Goal: Task Accomplishment & Management: Complete application form

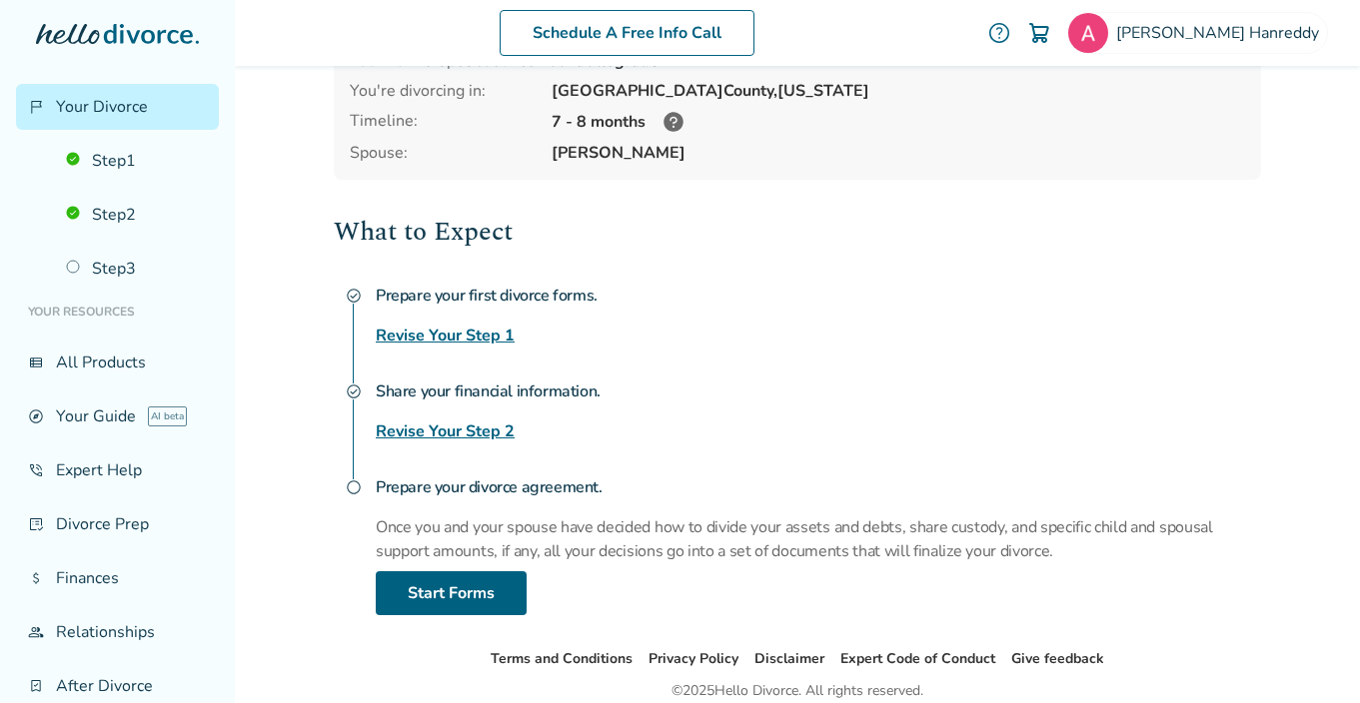
scroll to position [240, 0]
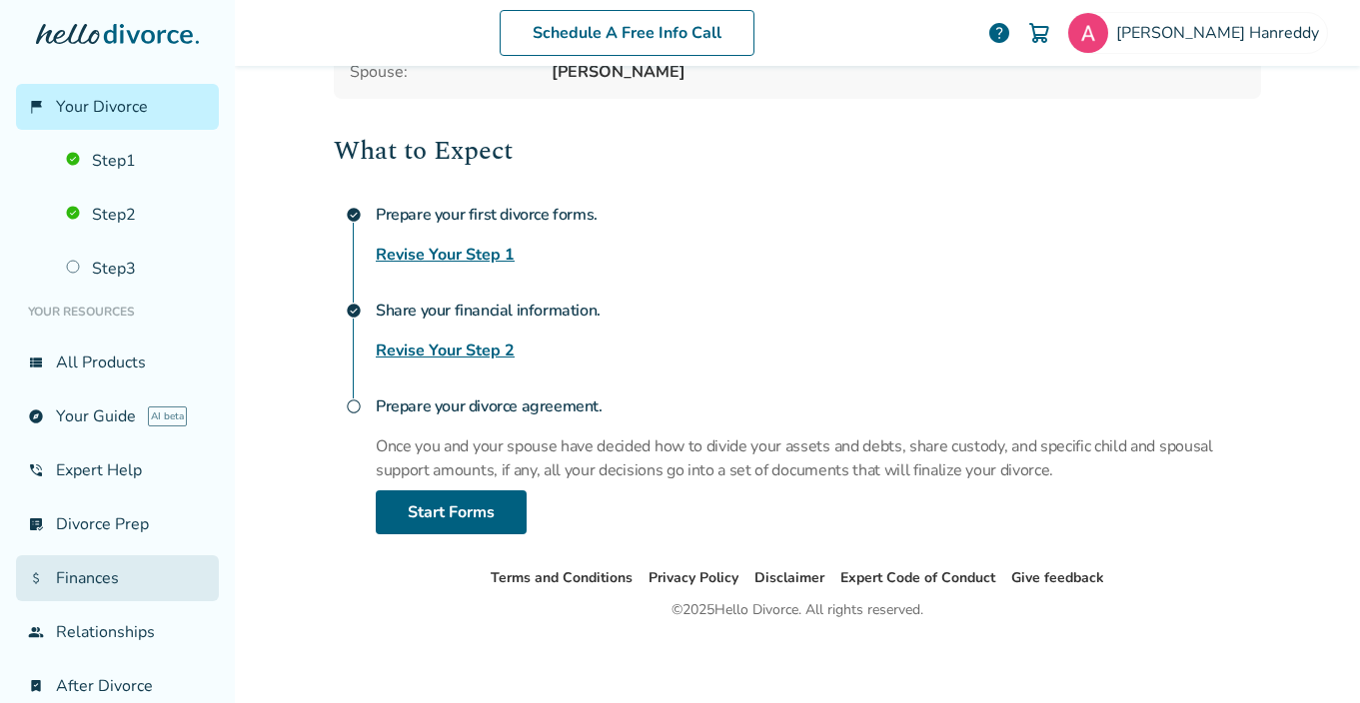
click at [58, 577] on link "attach_money Finances" at bounding box center [117, 578] width 203 height 46
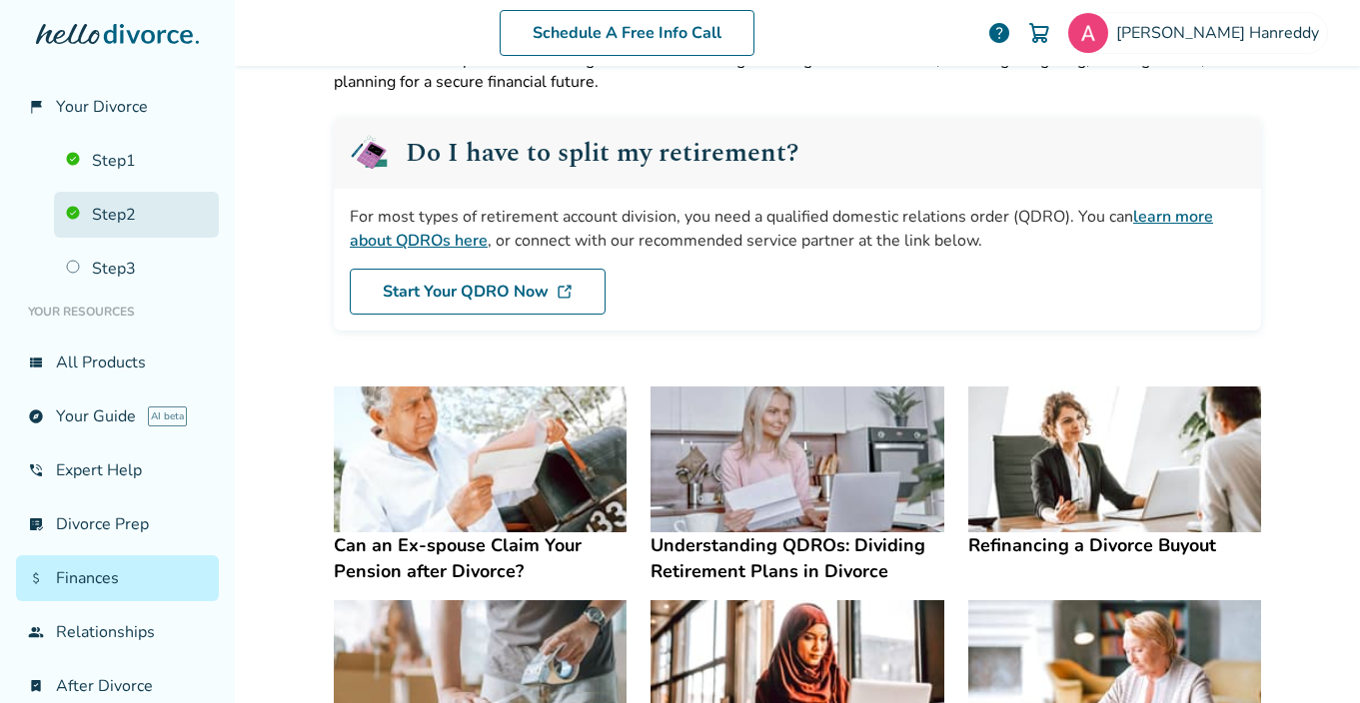
click at [125, 208] on link "Step 2" at bounding box center [136, 215] width 165 height 46
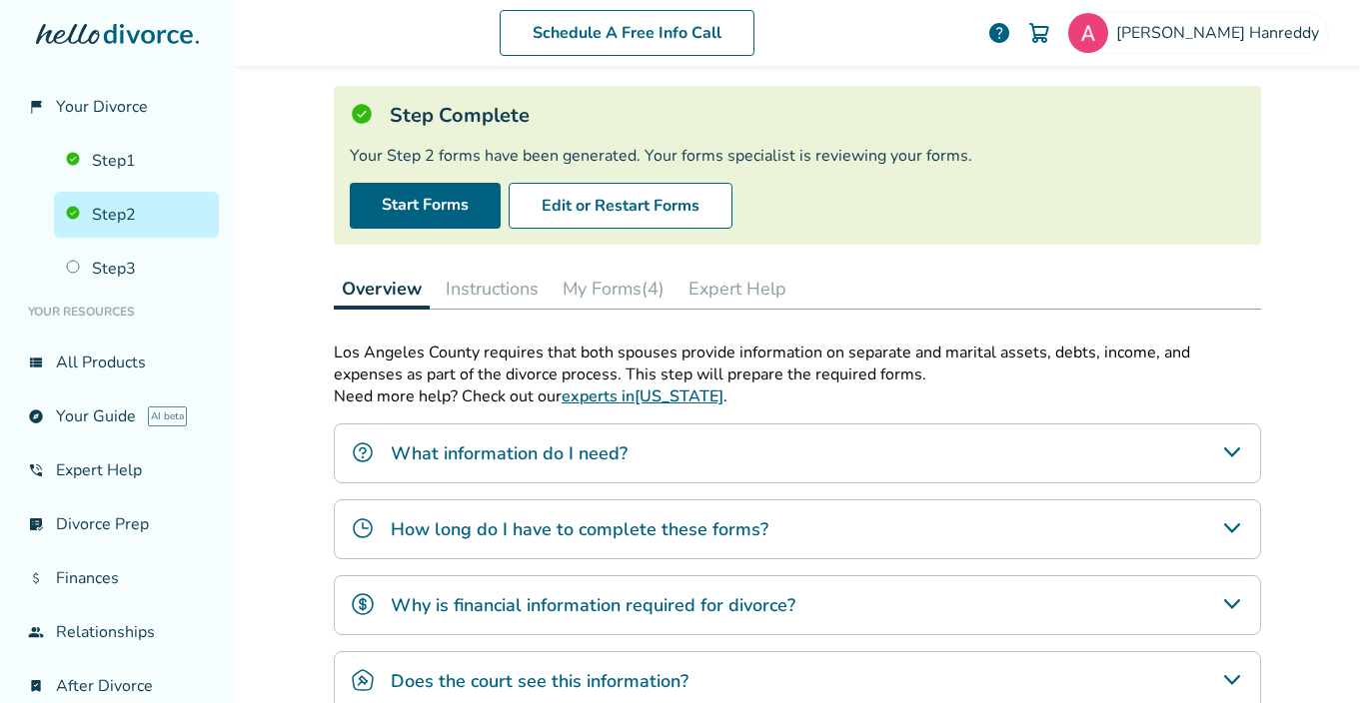
scroll to position [109, 0]
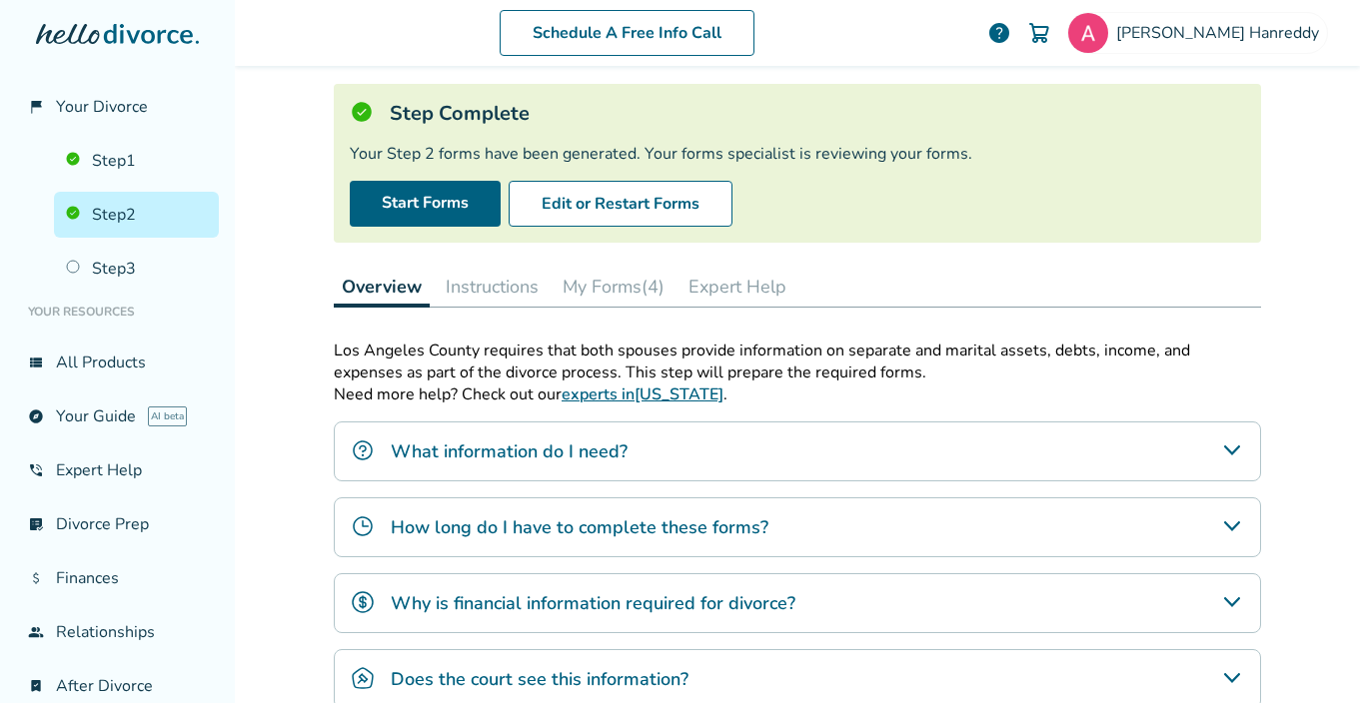
click at [610, 272] on button "My Forms (4)" at bounding box center [613, 287] width 118 height 40
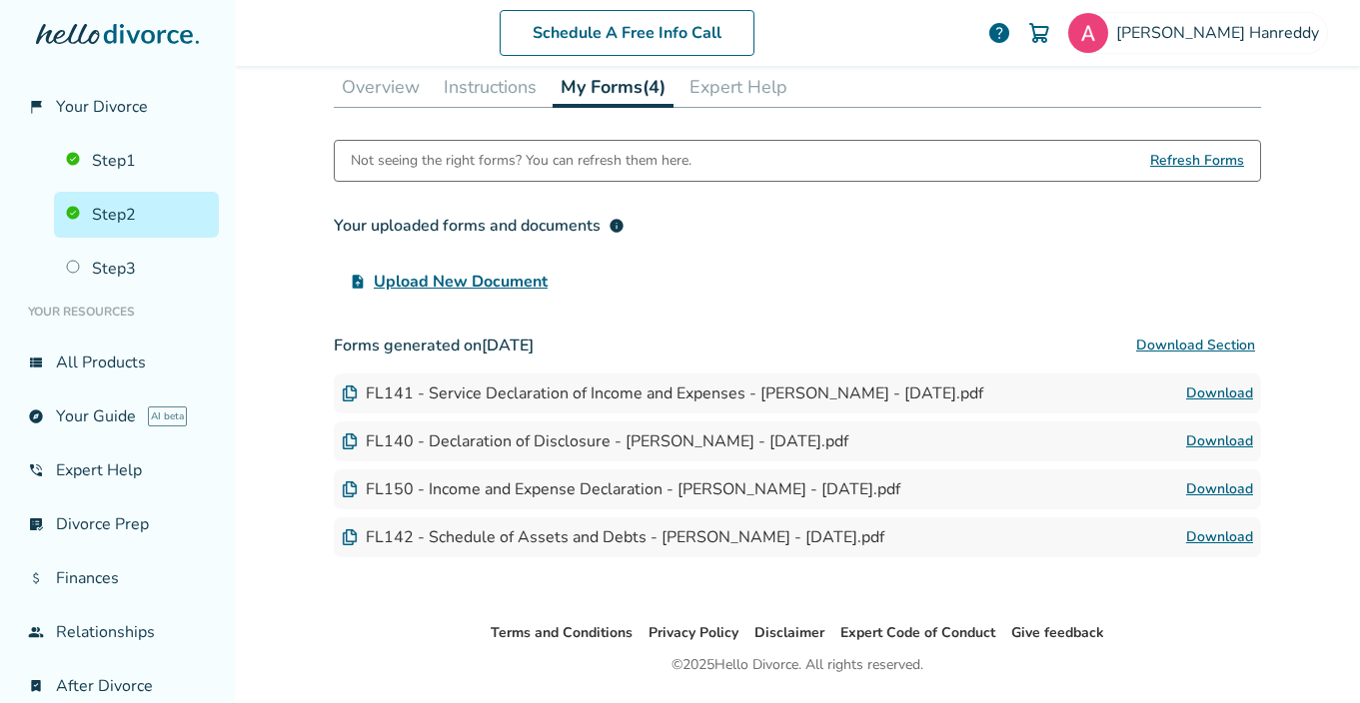
scroll to position [366, 0]
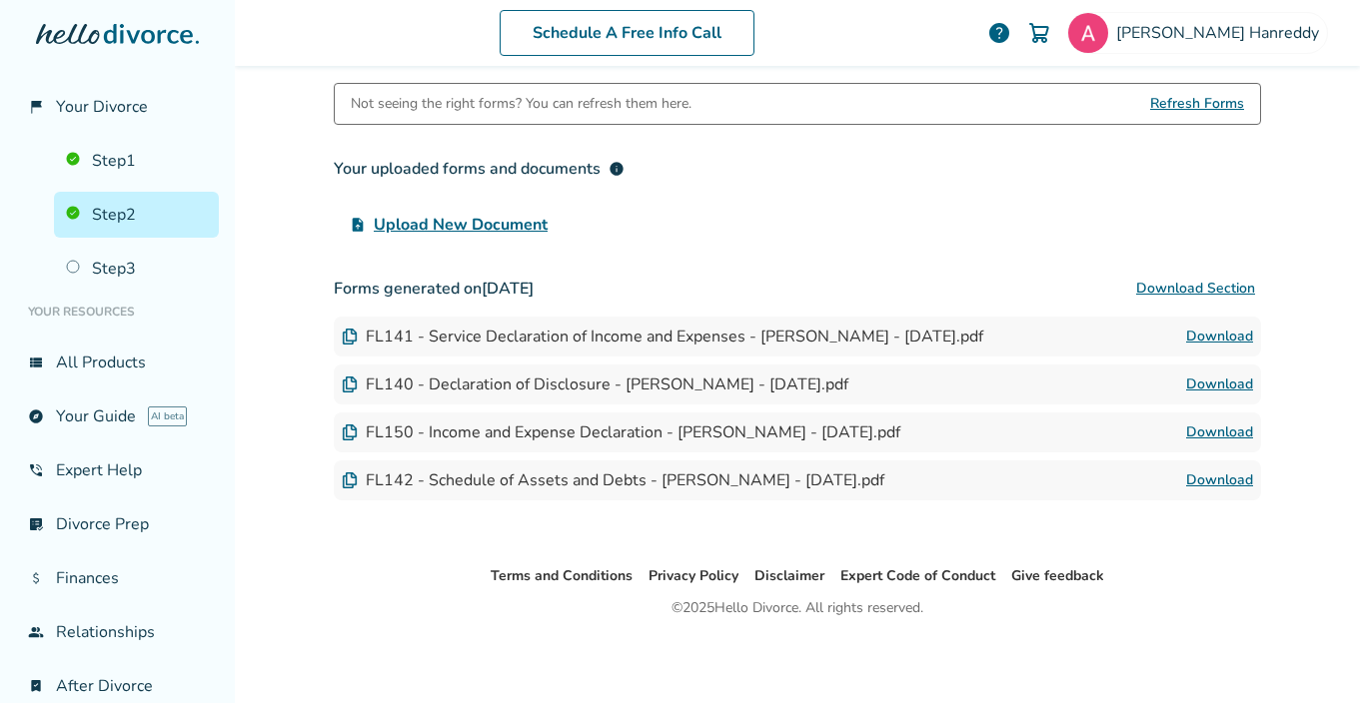
click at [1220, 482] on link "Download" at bounding box center [1219, 481] width 67 height 24
click at [103, 270] on link "Step 3" at bounding box center [136, 269] width 165 height 46
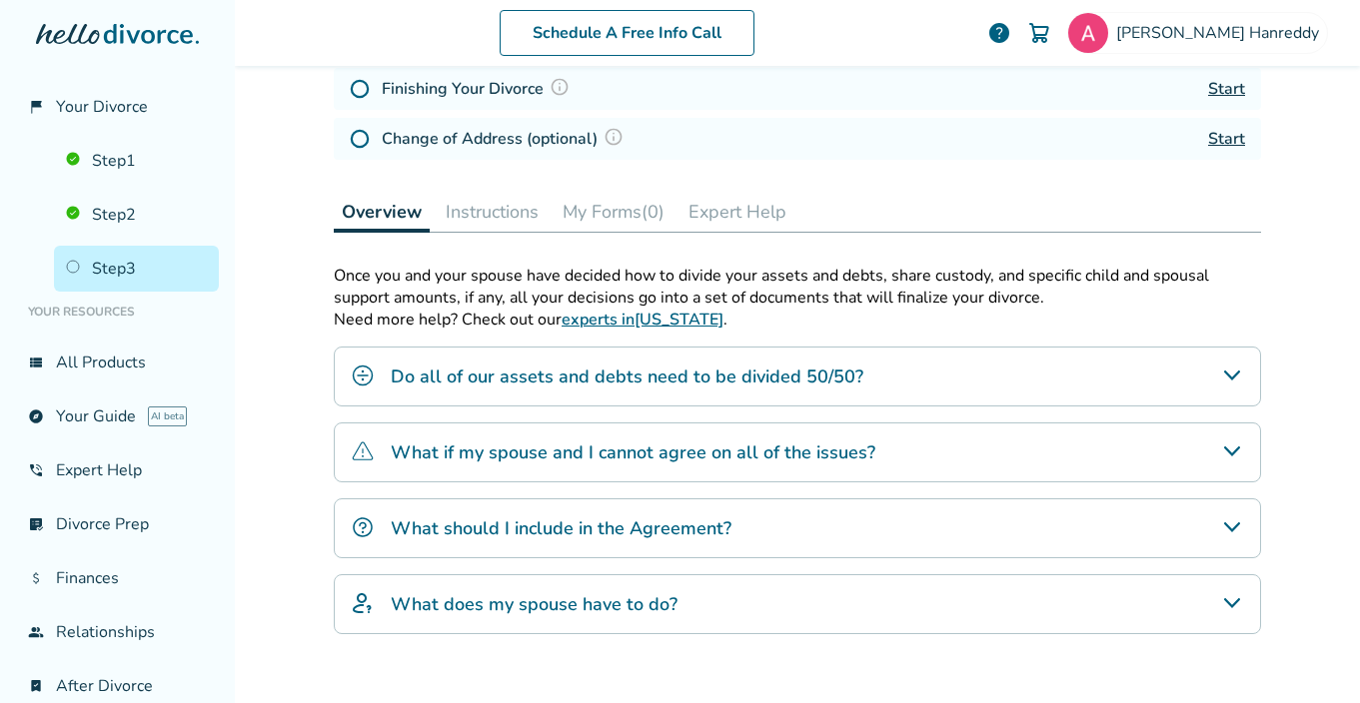
scroll to position [338, 0]
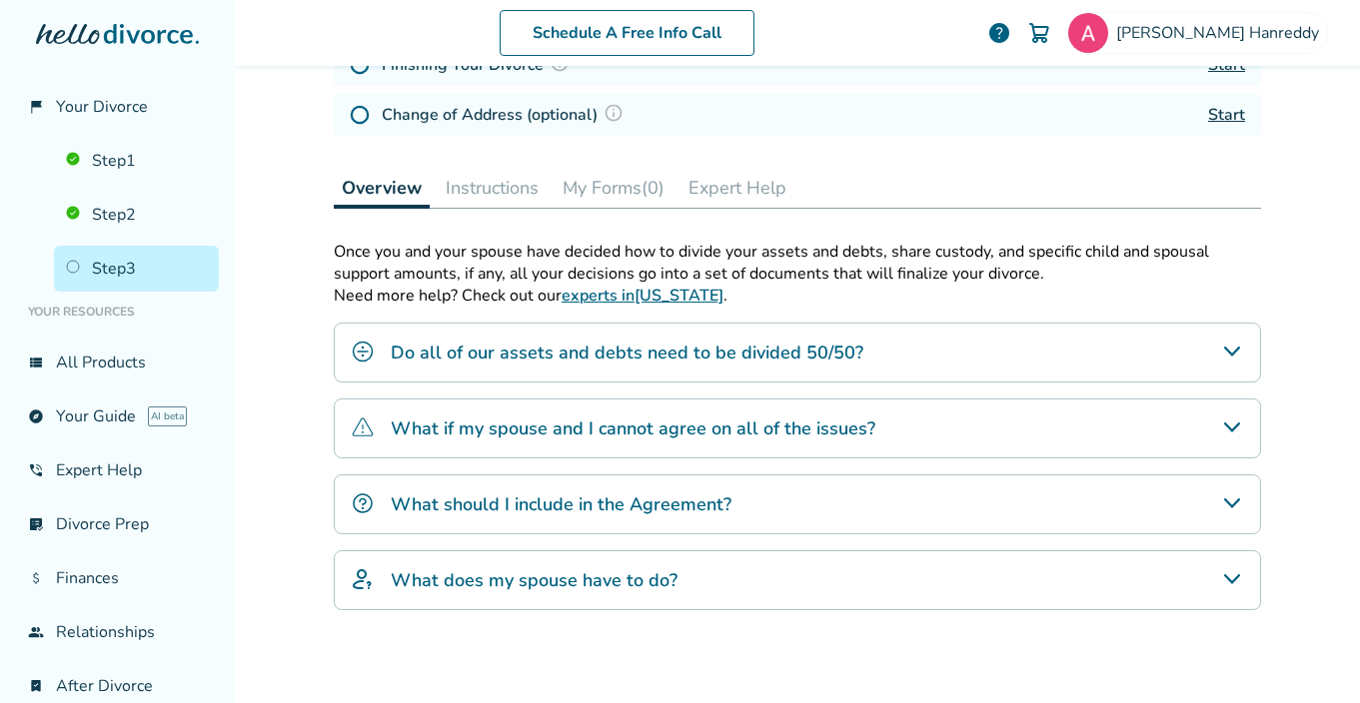
click at [596, 364] on div "Do all of our assets and debts need to be divided 50/50?" at bounding box center [797, 353] width 927 height 60
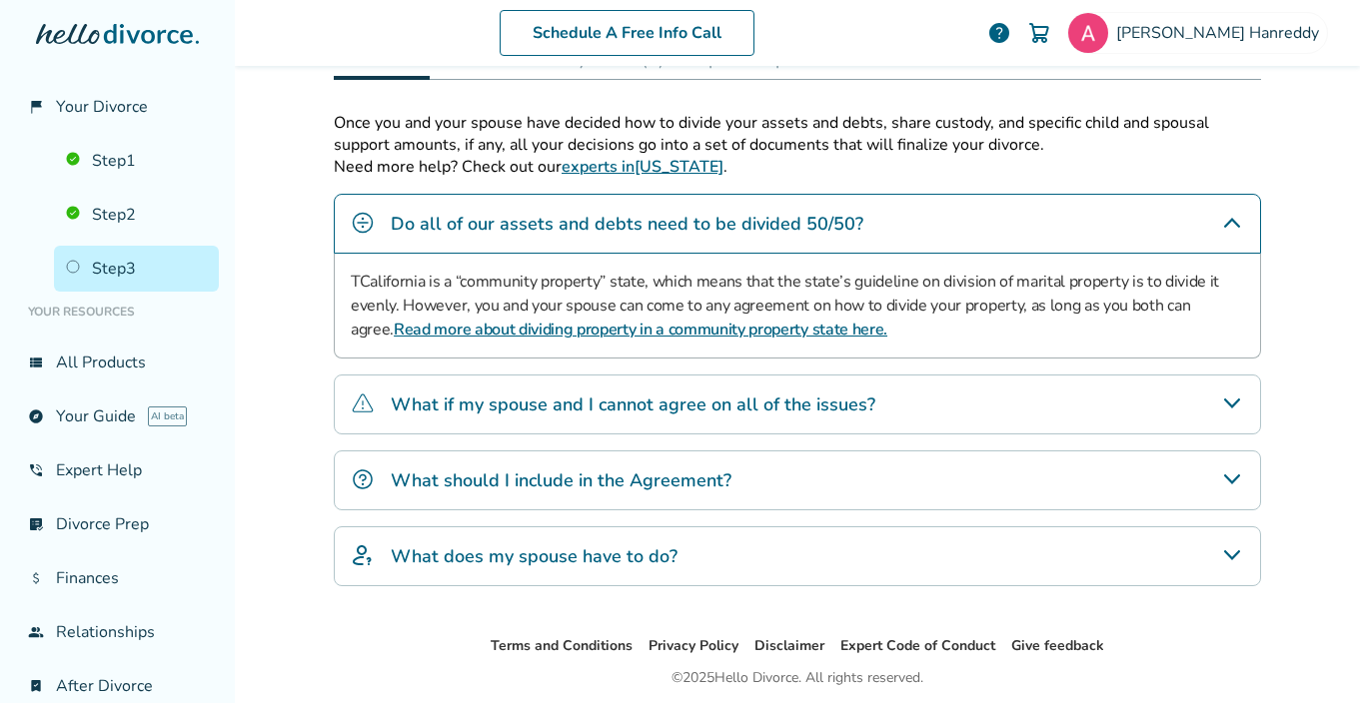
scroll to position [536, 0]
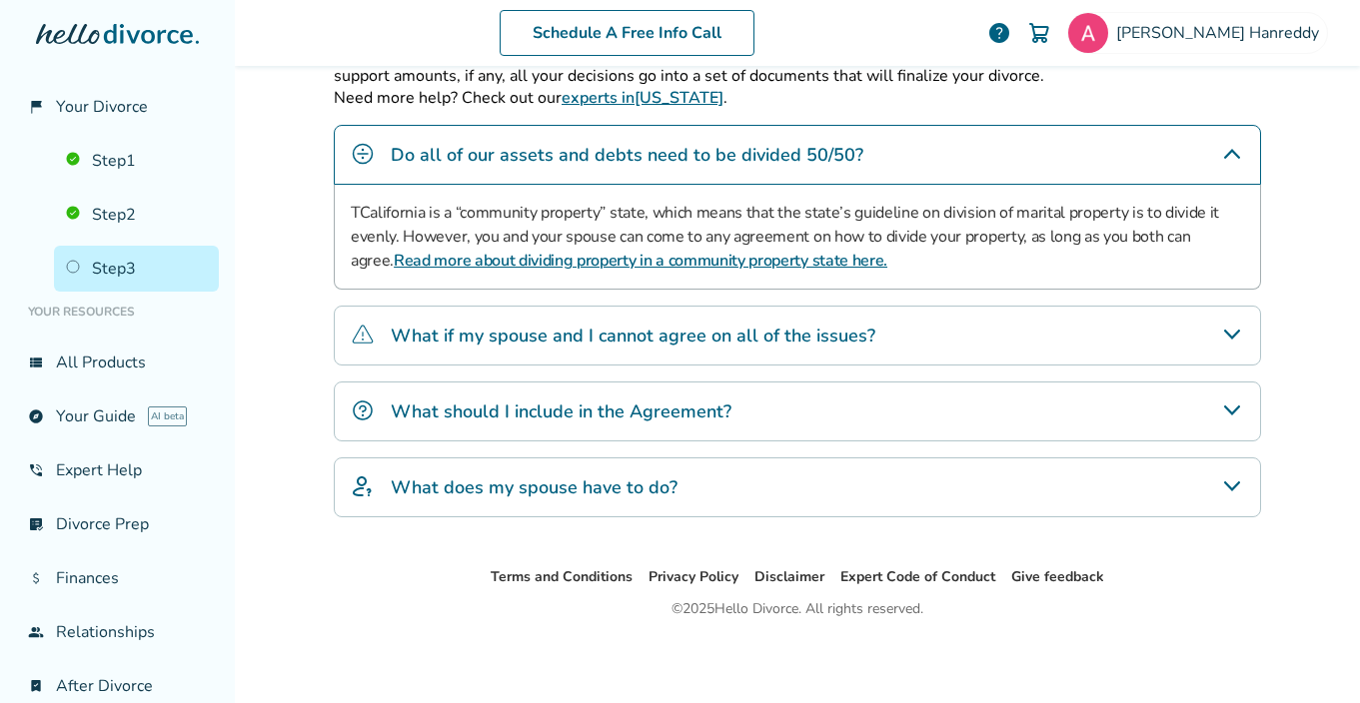
click at [785, 499] on div "What does my spouse have to do?" at bounding box center [797, 488] width 927 height 60
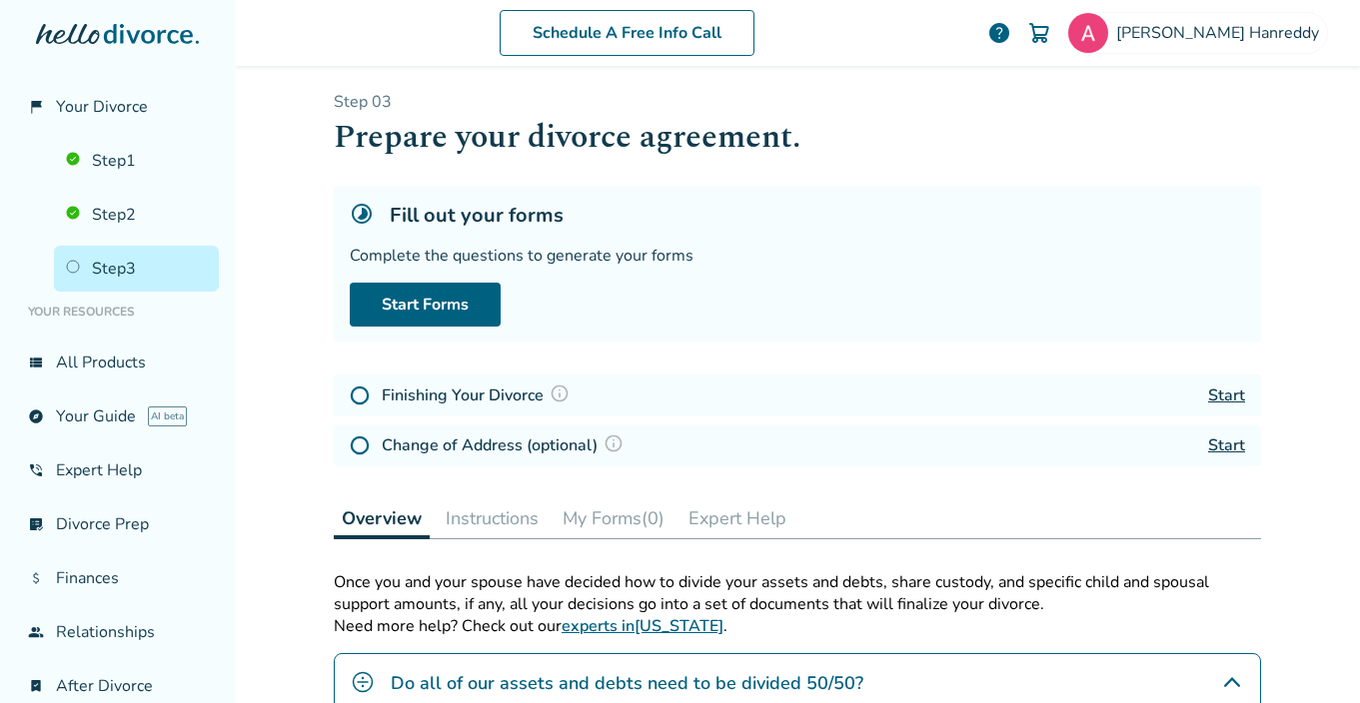
scroll to position [0, 0]
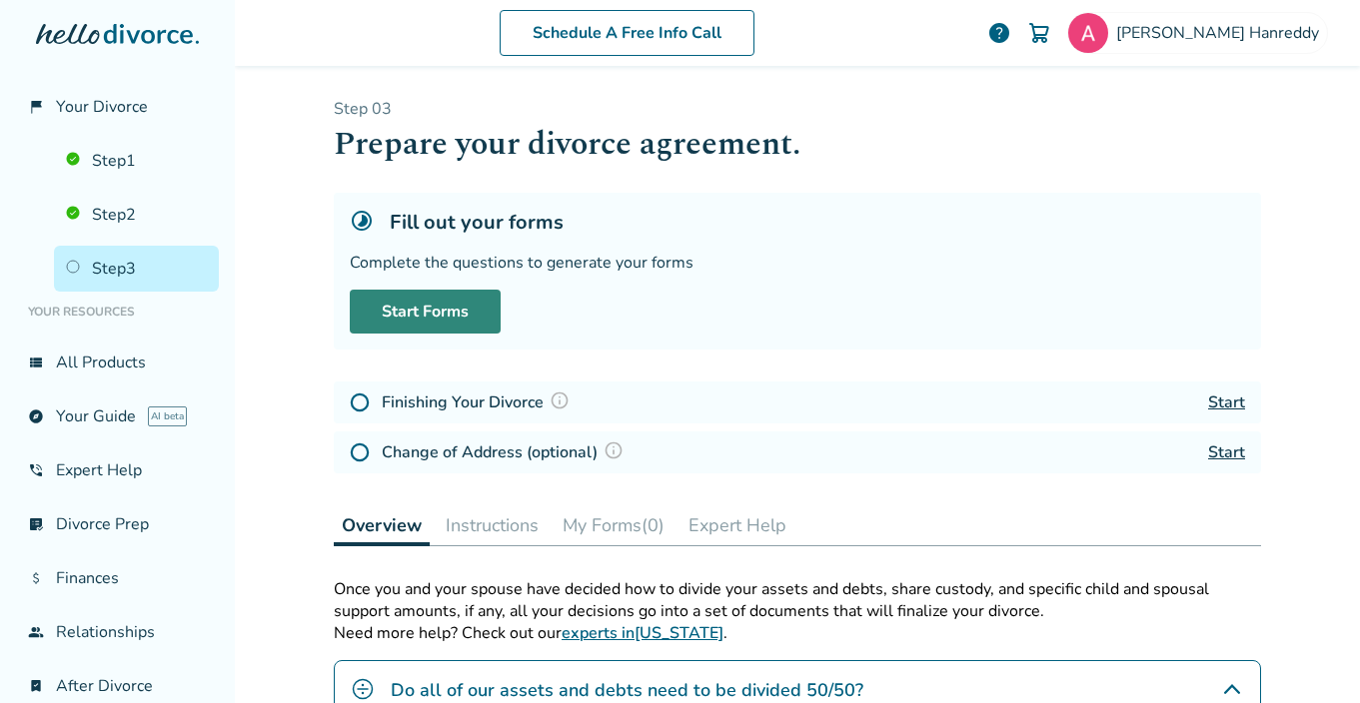
click at [422, 313] on link "Start Forms" at bounding box center [425, 312] width 151 height 44
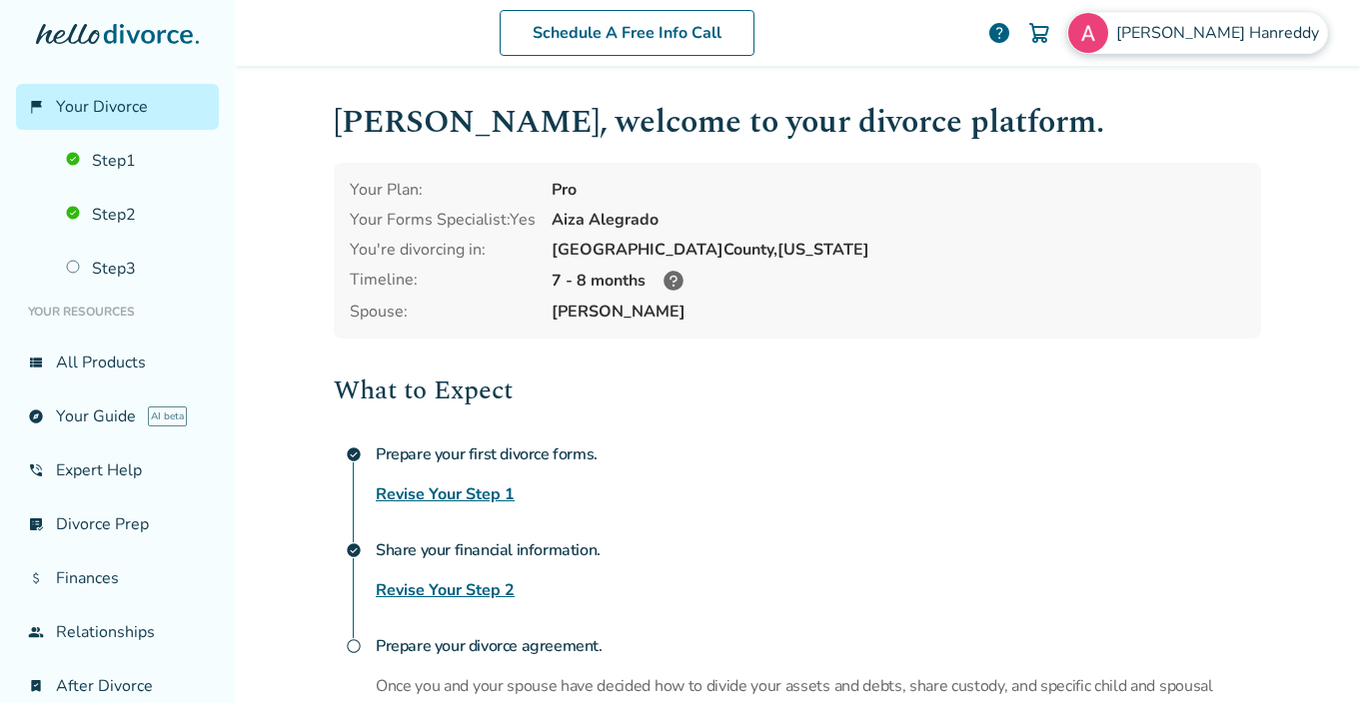
click at [1244, 46] on div "Amy Hanreddy" at bounding box center [1197, 33] width 261 height 42
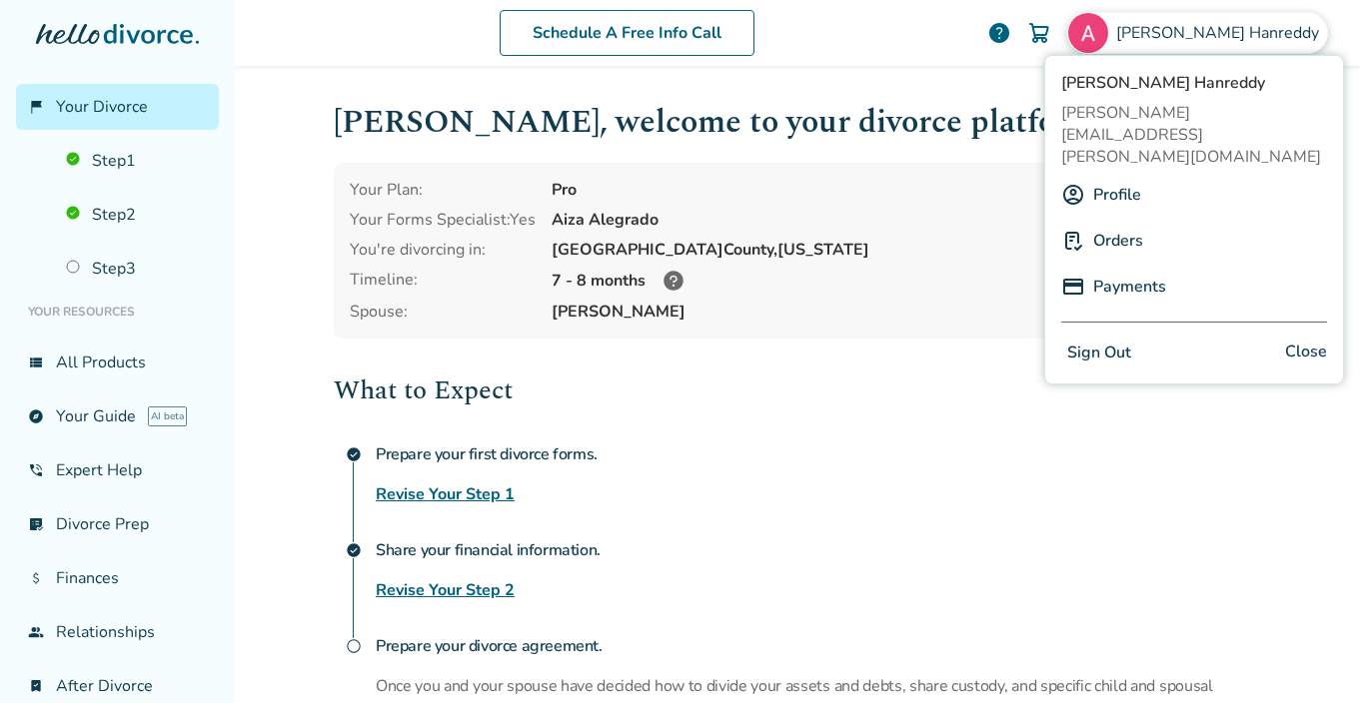
click at [1114, 176] on link "Profile" at bounding box center [1117, 195] width 48 height 38
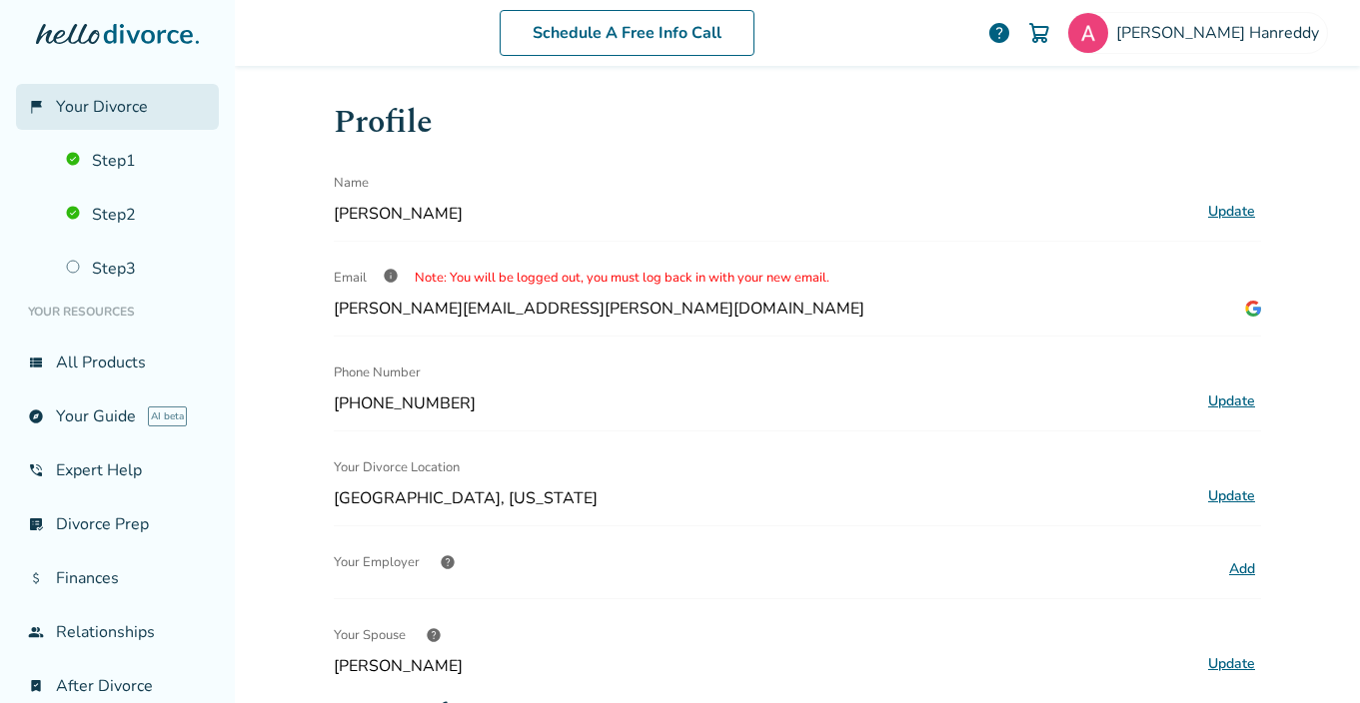
click at [132, 109] on span "Your Divorce" at bounding box center [102, 107] width 92 height 22
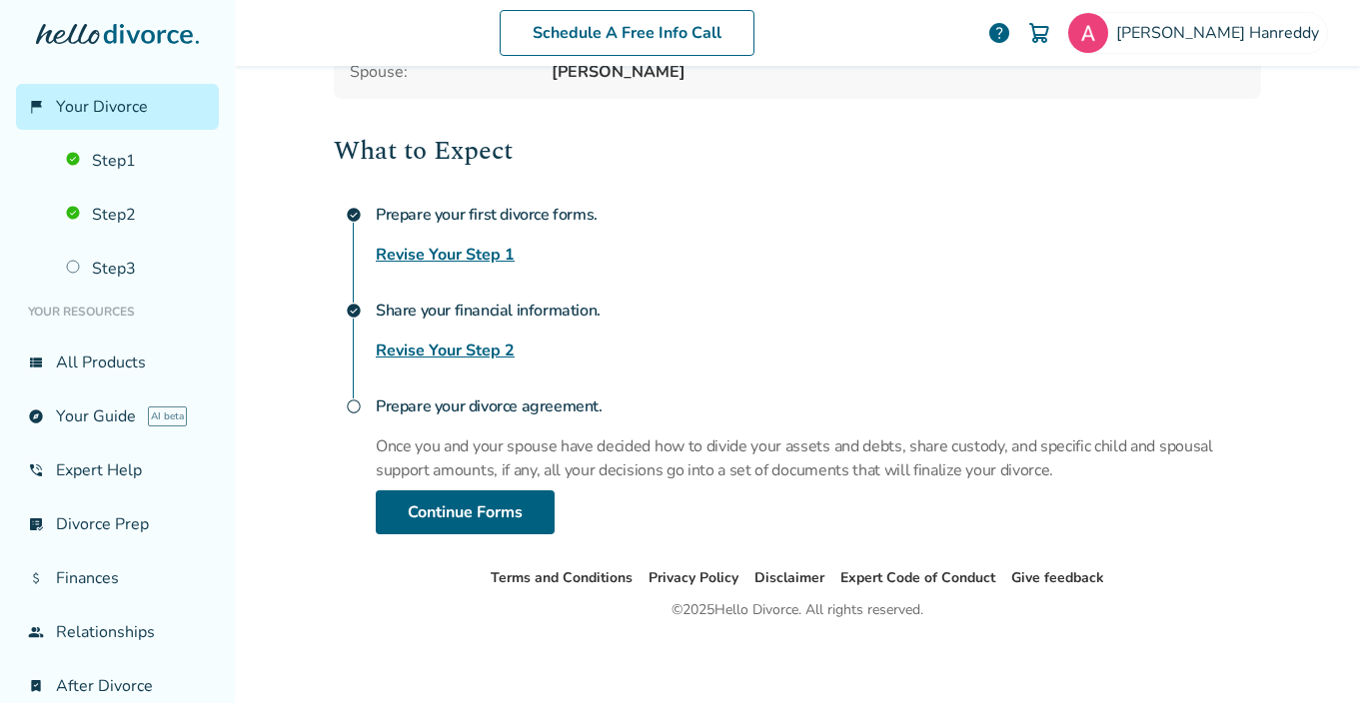
scroll to position [213, 0]
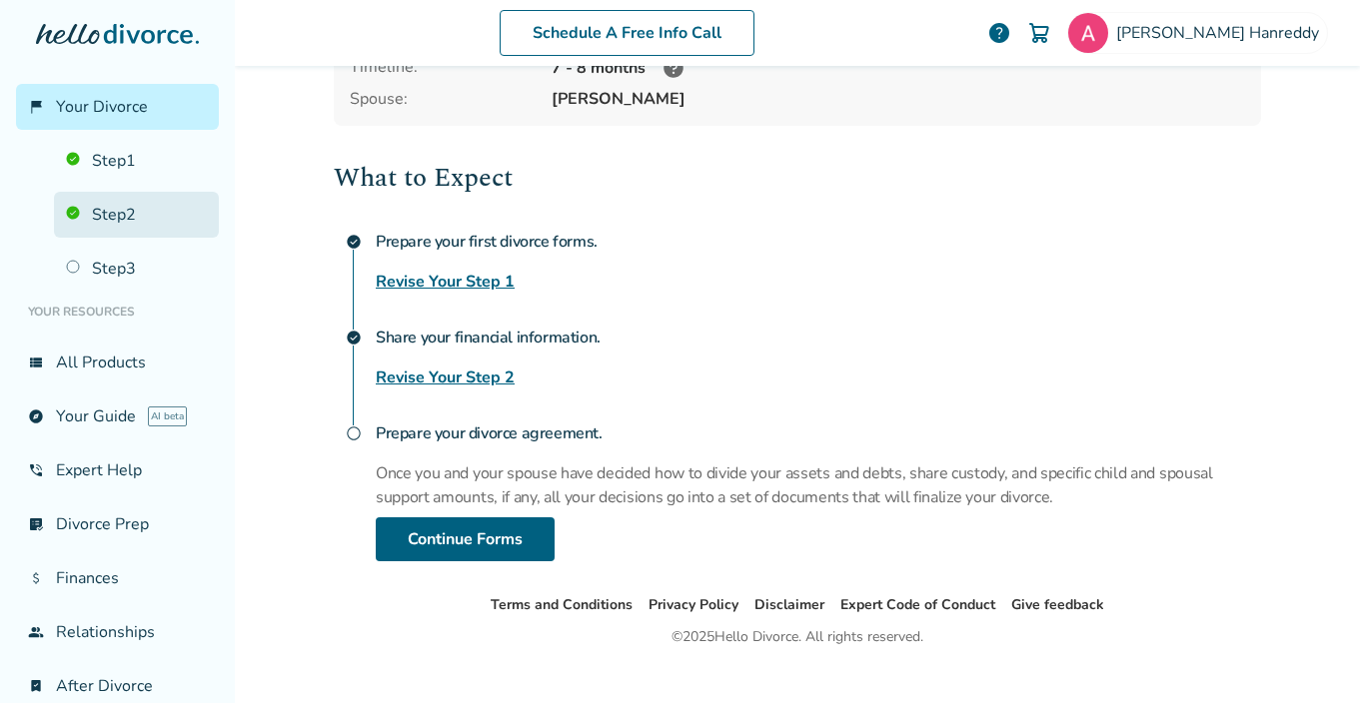
click at [119, 216] on link "Step 2" at bounding box center [136, 215] width 165 height 46
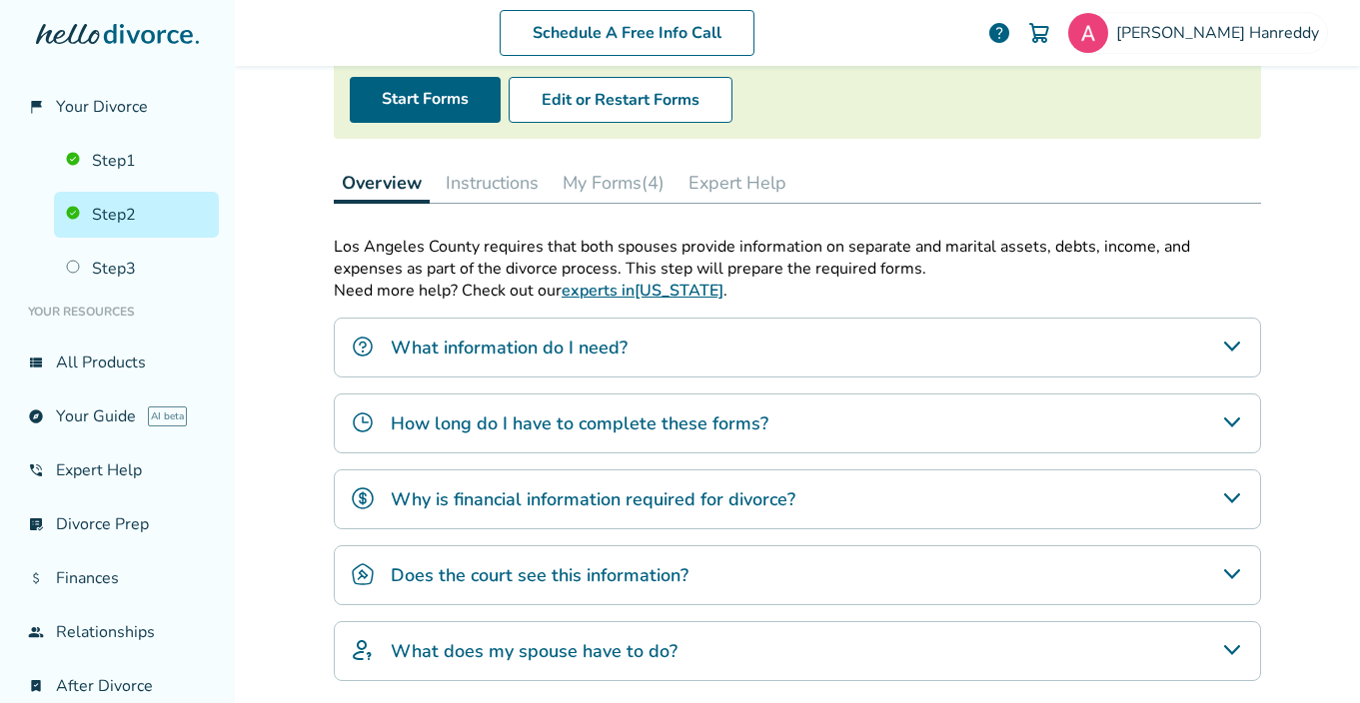
scroll to position [98, 0]
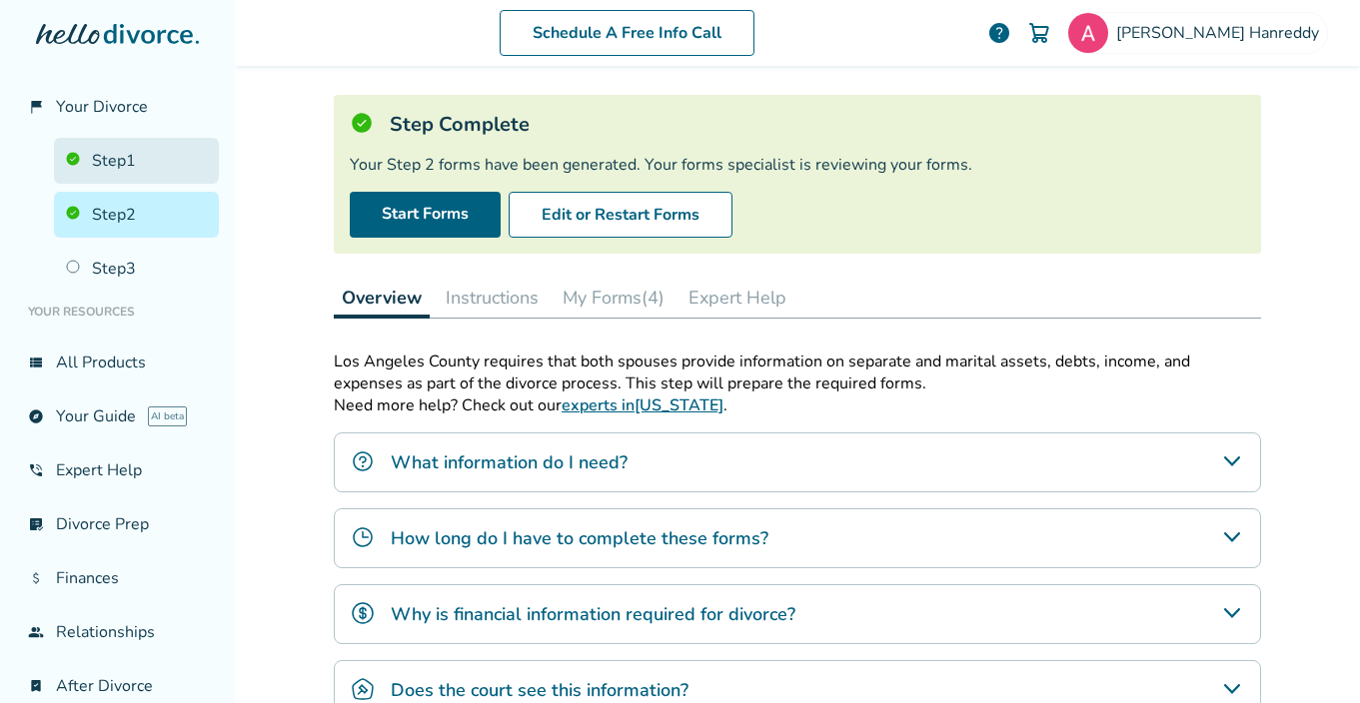
click at [116, 181] on link "Step 1" at bounding box center [136, 161] width 165 height 46
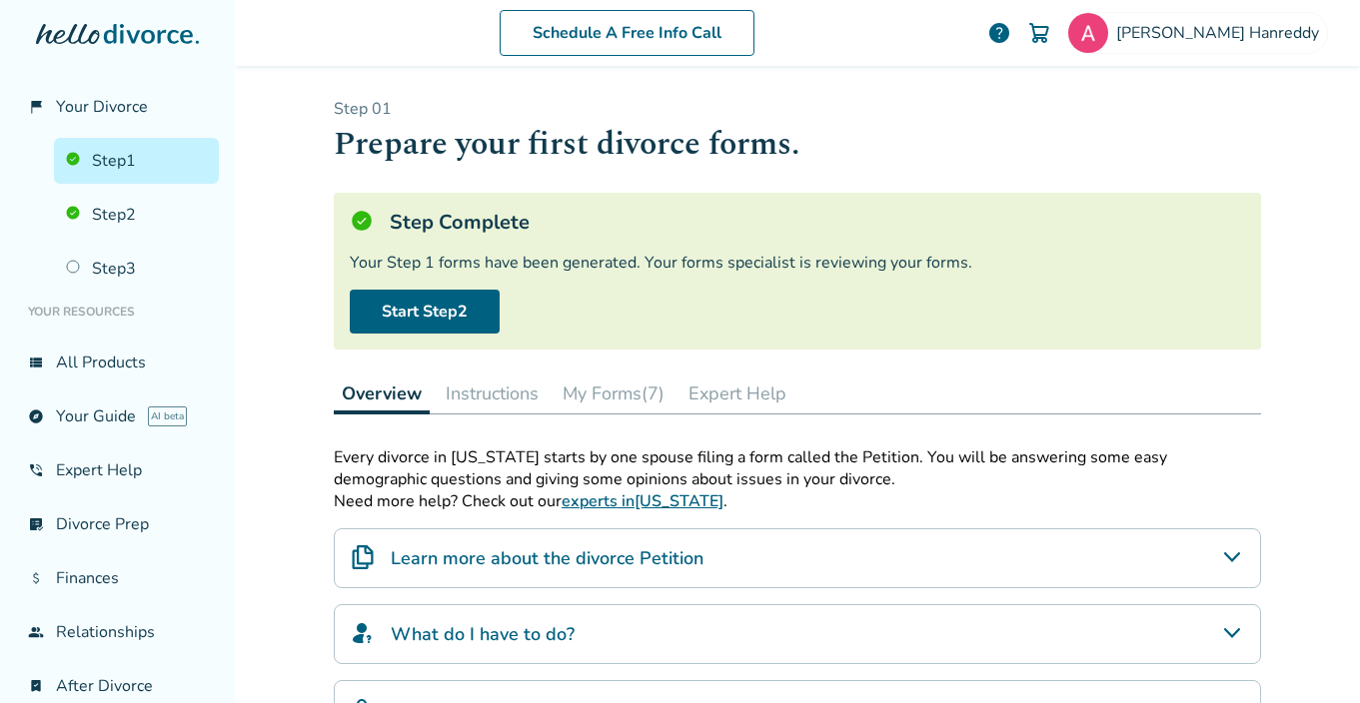
click at [625, 392] on button "My Forms (7)" at bounding box center [613, 394] width 118 height 40
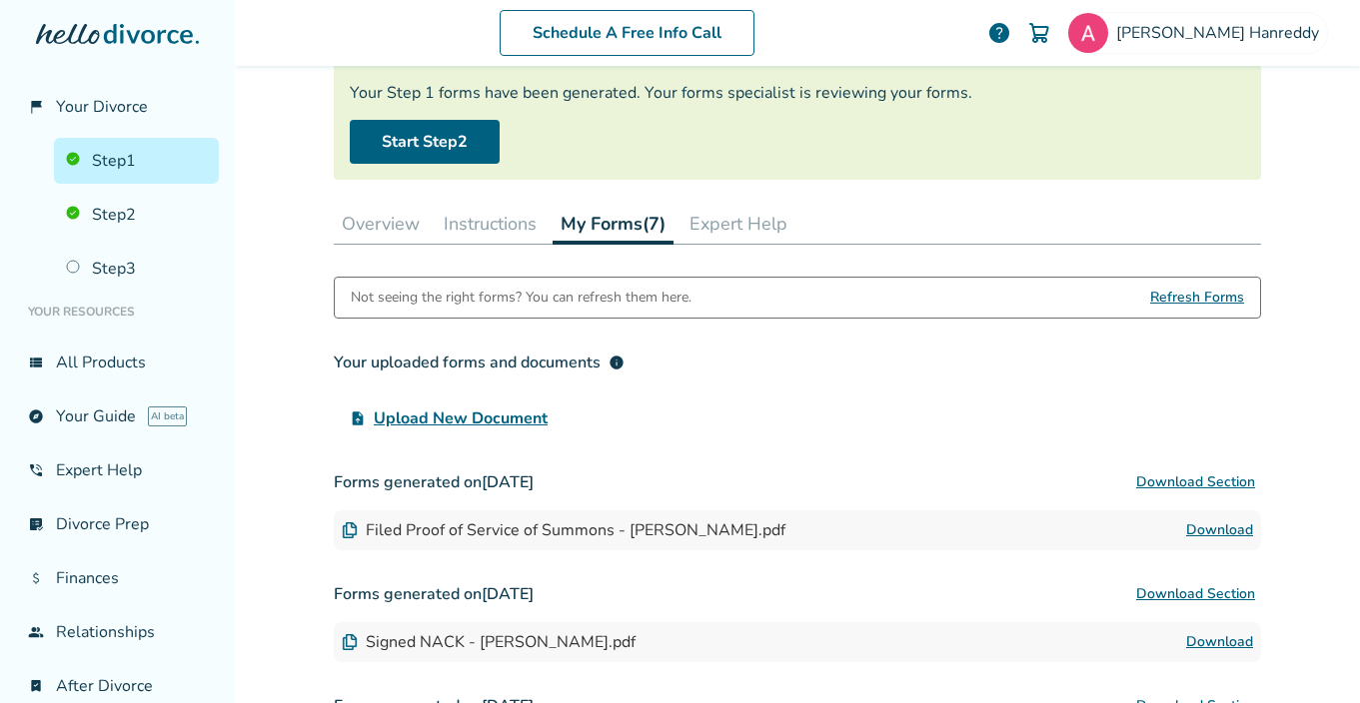
scroll to position [214, 0]
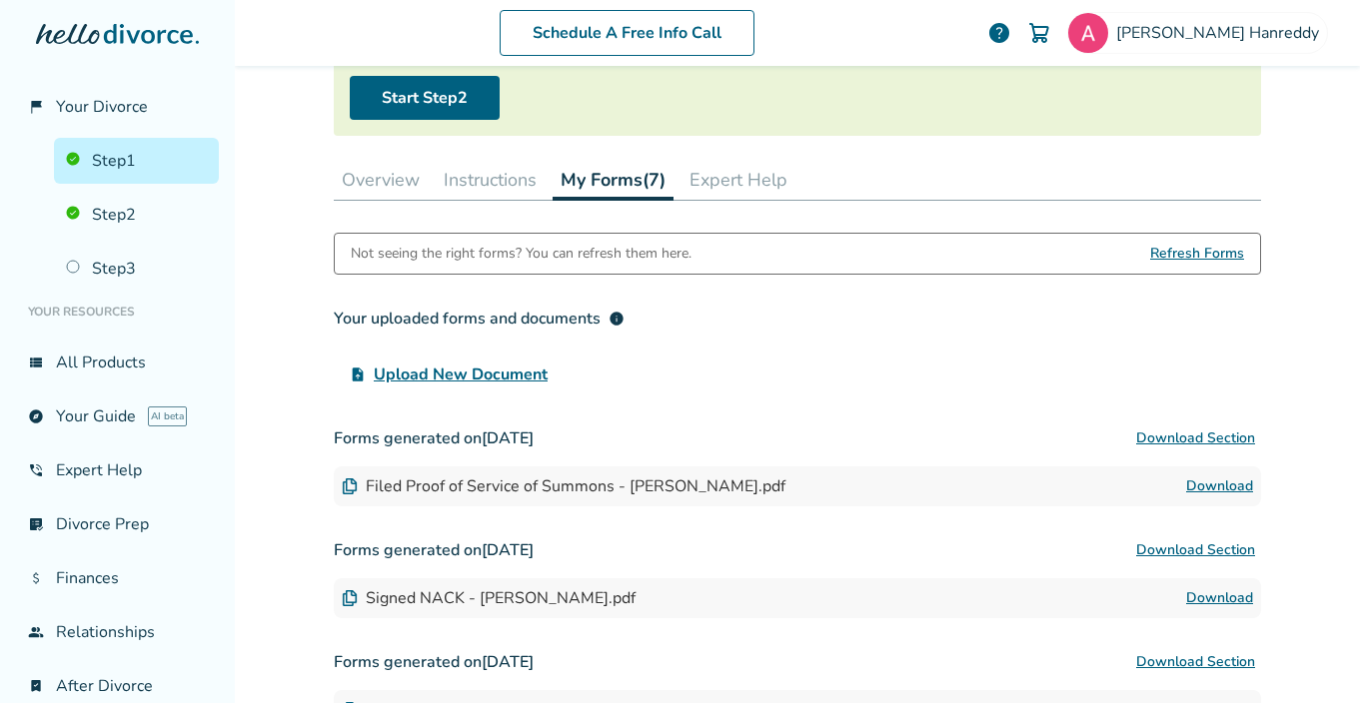
click at [1213, 487] on link "Download" at bounding box center [1219, 487] width 67 height 24
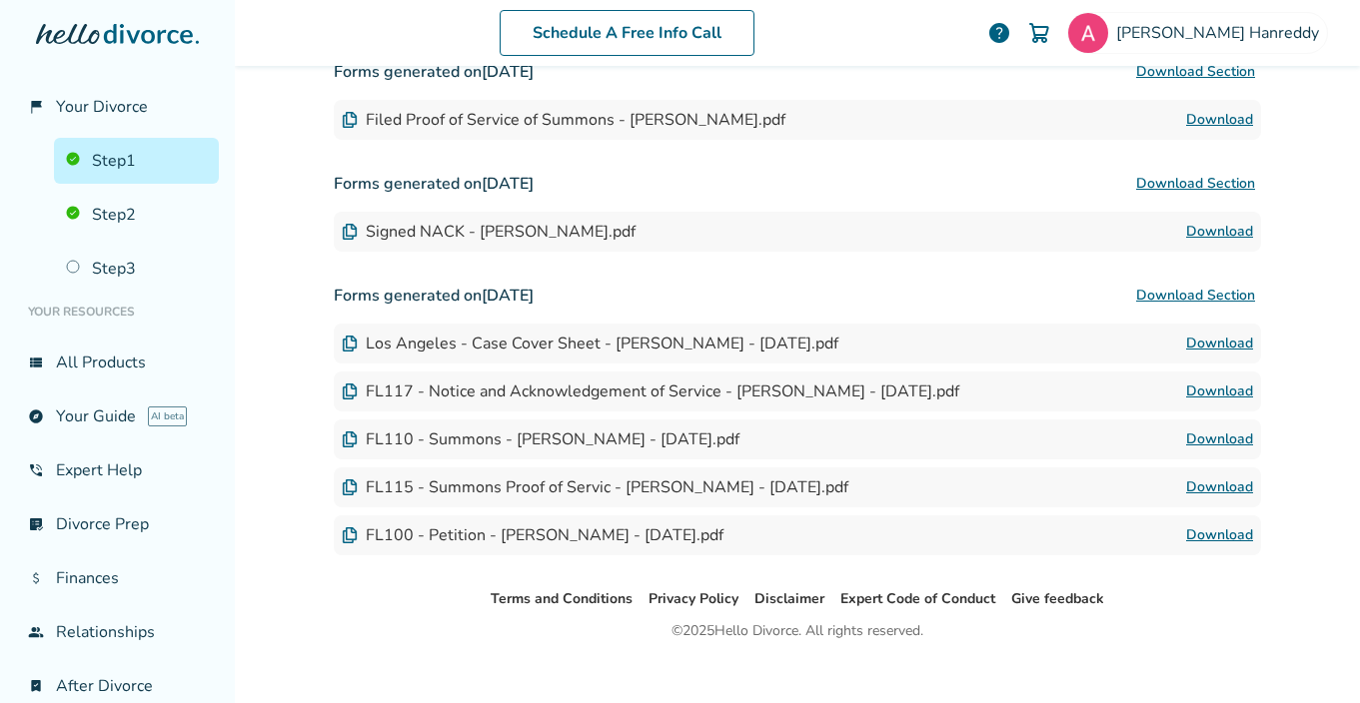
scroll to position [582, 0]
click at [1215, 534] on link "Download" at bounding box center [1219, 534] width 67 height 24
